Goal: Information Seeking & Learning: Learn about a topic

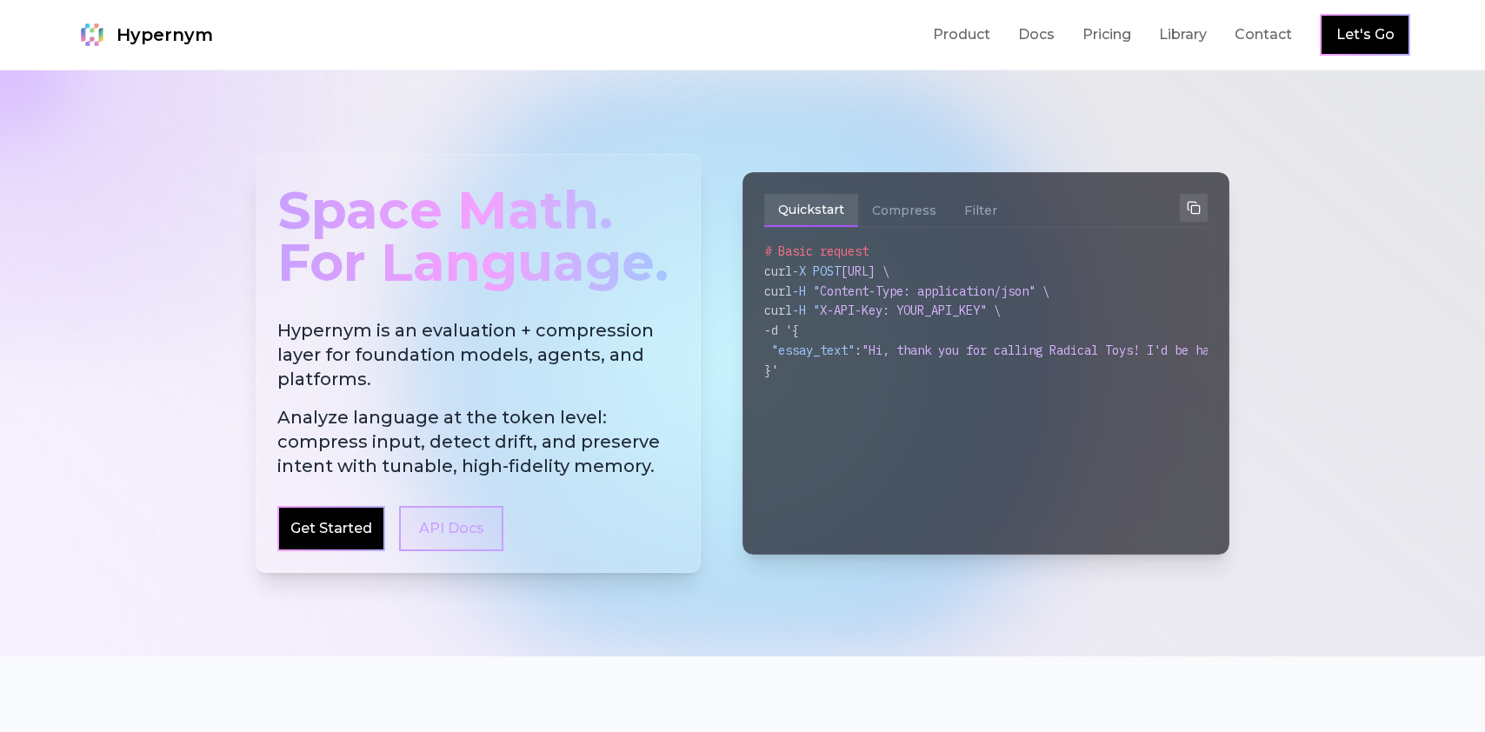
click at [455, 541] on link "API Docs" at bounding box center [451, 528] width 104 height 45
click at [893, 219] on button "Compress" at bounding box center [904, 210] width 92 height 33
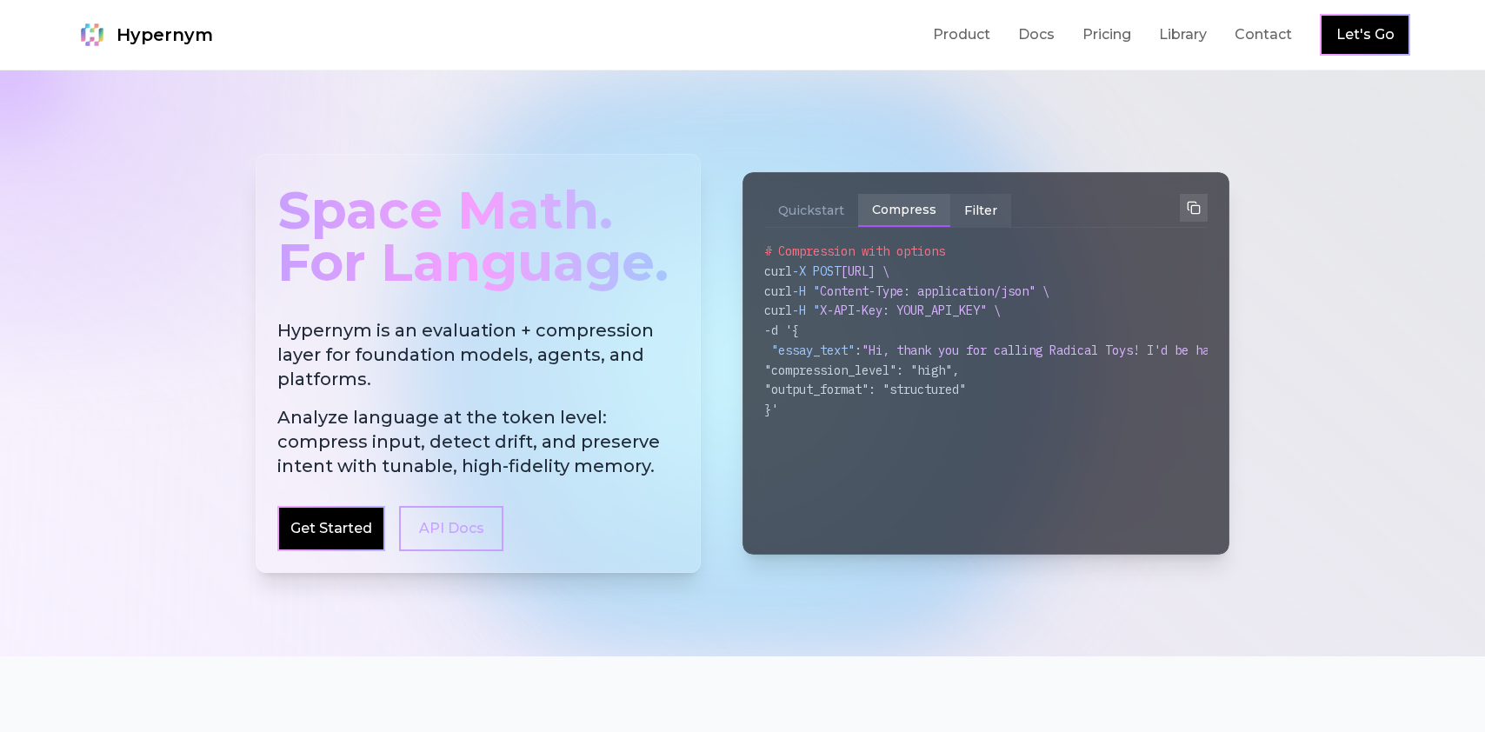
click at [953, 213] on button "Filter" at bounding box center [980, 210] width 61 height 33
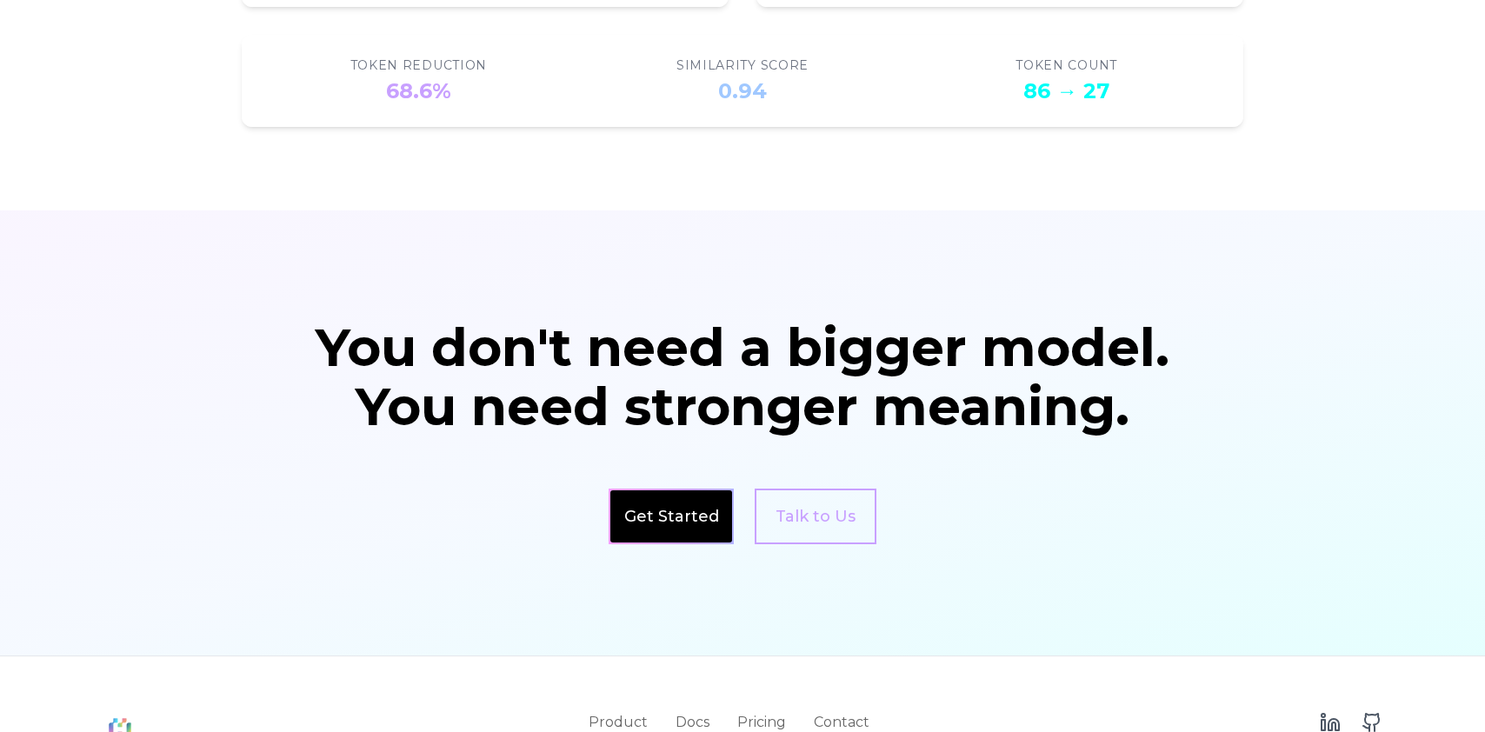
scroll to position [2919, 0]
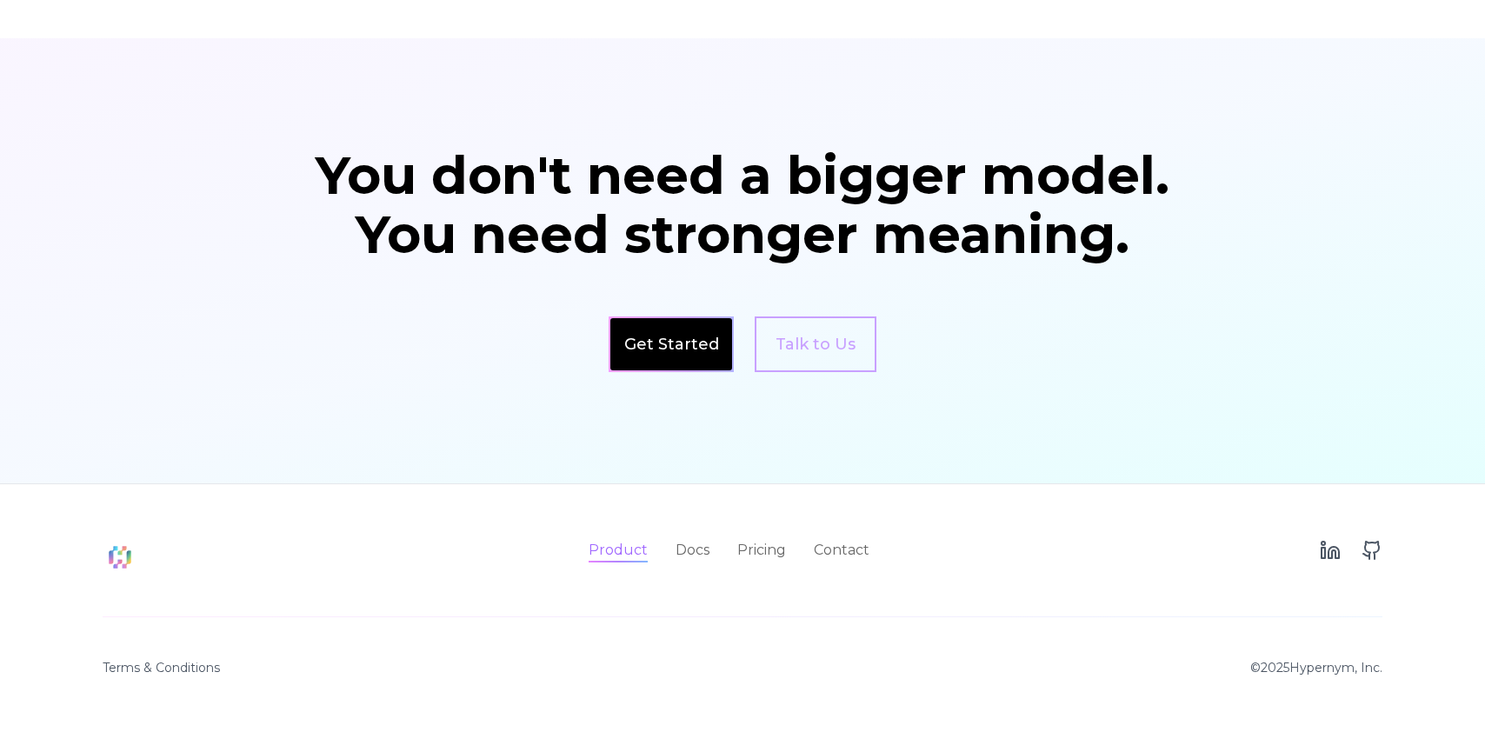
click at [621, 551] on link "Product" at bounding box center [617, 550] width 59 height 21
click at [754, 548] on link "Pricing" at bounding box center [761, 550] width 49 height 21
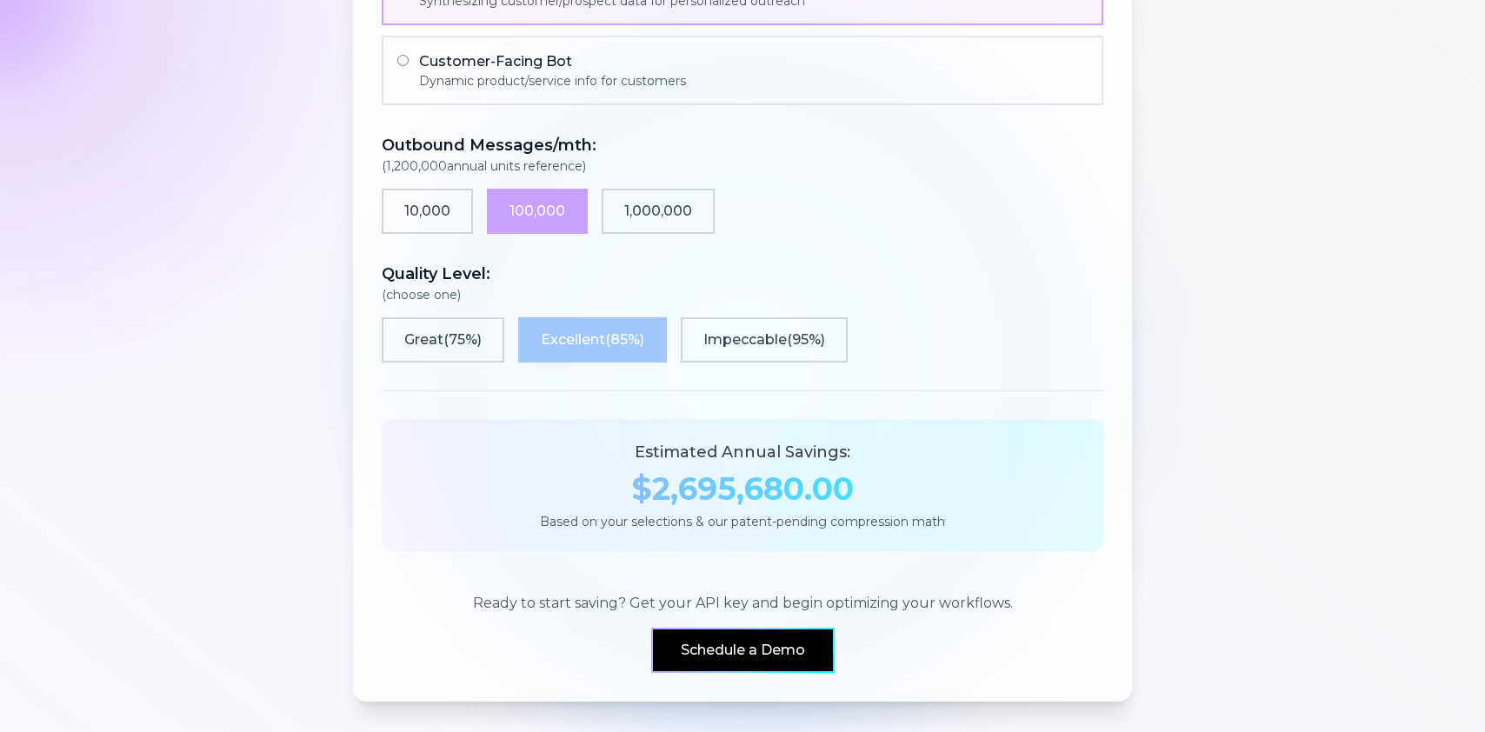
scroll to position [1472, 0]
